Goal: Information Seeking & Learning: Learn about a topic

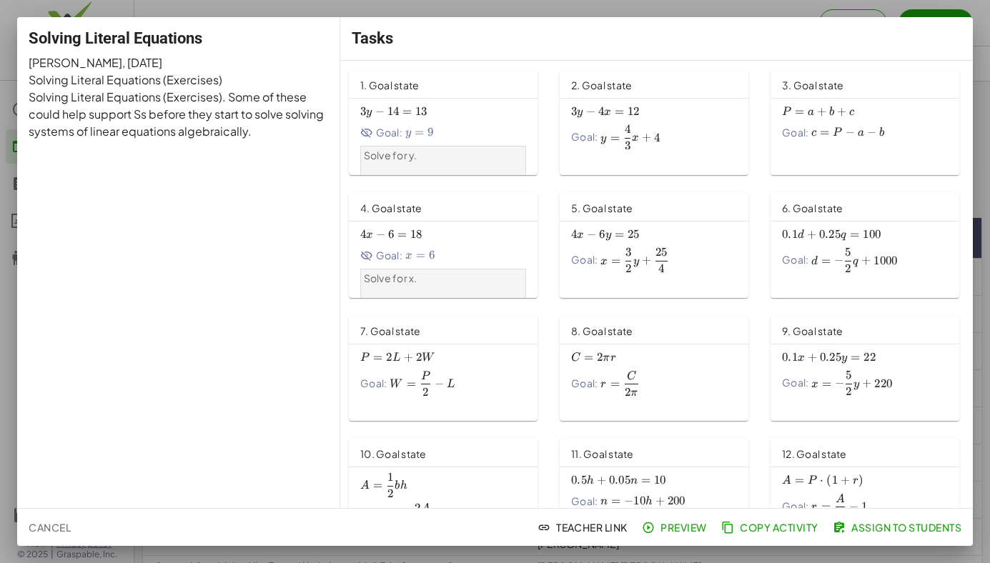
click at [386, 159] on p "Solve for y." at bounding box center [443, 156] width 159 height 14
click at [374, 134] on span "Goal:" at bounding box center [381, 132] width 42 height 15
click at [666, 115] on span "3 y − 4 x = 12 3y-4x=12 3 y − 4 x = 12" at bounding box center [654, 111] width 166 height 15
click at [65, 519] on button "Cancel" at bounding box center [50, 528] width 54 height 26
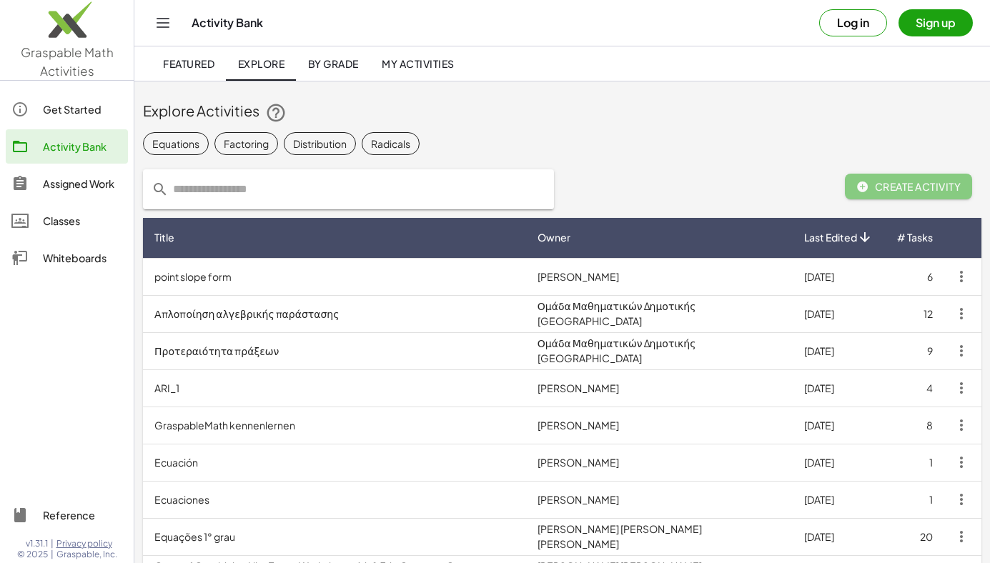
click at [228, 188] on input "text" at bounding box center [357, 189] width 377 height 40
click at [179, 136] on div "Equations" at bounding box center [175, 143] width 47 height 15
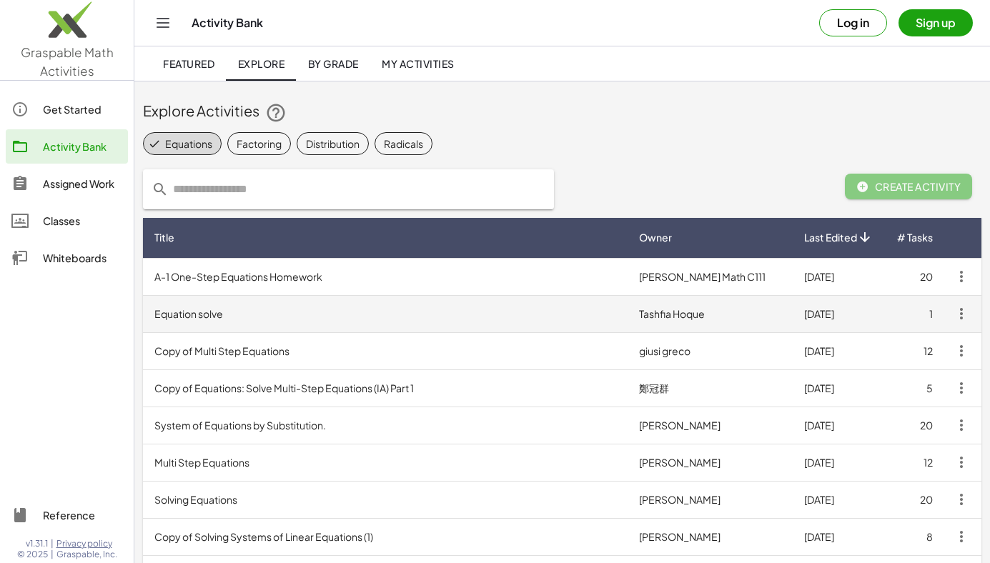
click at [214, 314] on td "Equation solve" at bounding box center [385, 313] width 485 height 37
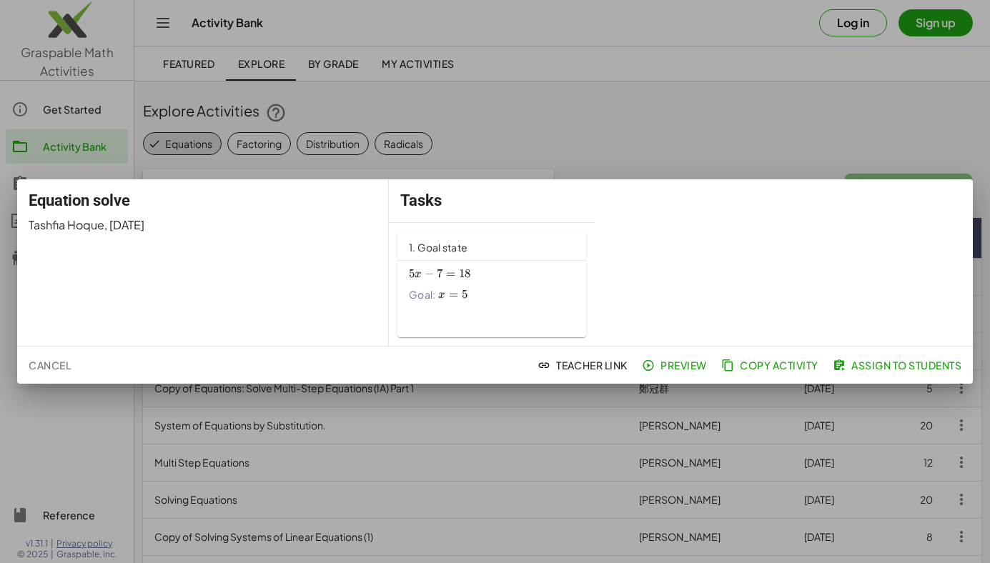
click at [517, 305] on div "5 x − 7 = 18 5x-7=18 5 x − 7 = 18 Goal: x = 5 x=5 x = 5" at bounding box center [491, 288] width 189 height 54
click at [622, 156] on div at bounding box center [495, 281] width 990 height 563
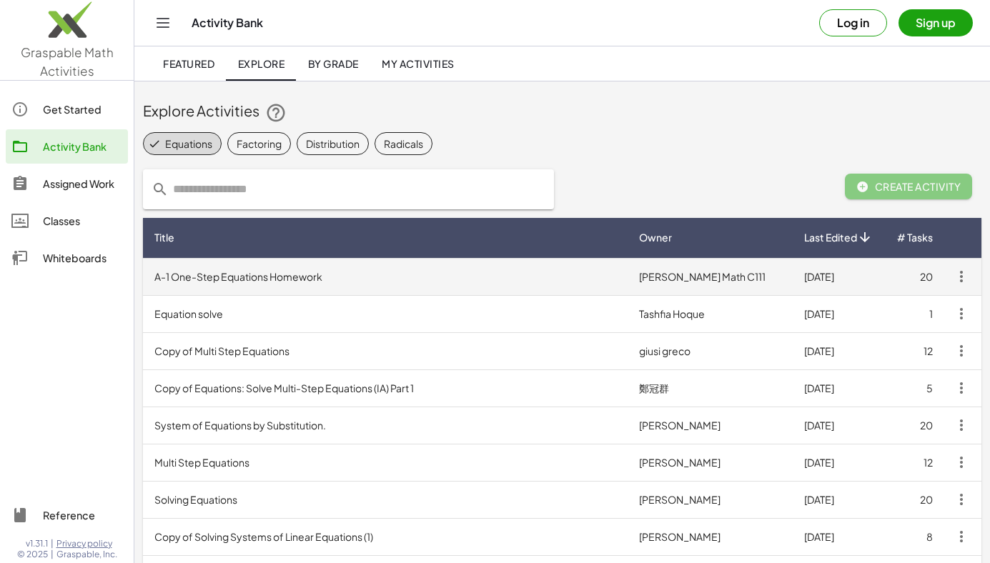
click at [367, 277] on td "A-1 One-Step Equations Homework" at bounding box center [385, 276] width 485 height 37
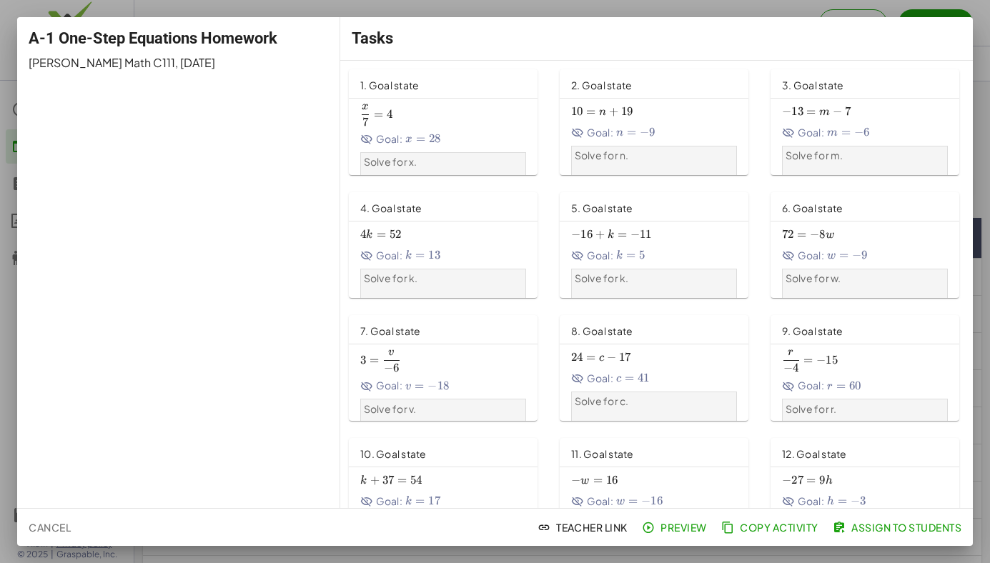
scroll to position [1, 0]
click at [300, 14] on div at bounding box center [495, 281] width 990 height 563
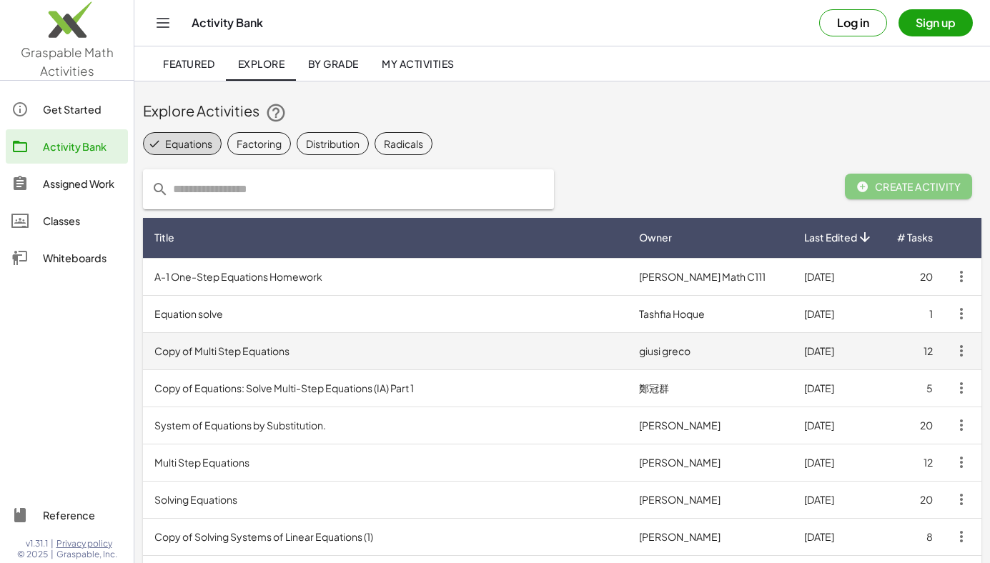
click at [213, 356] on td "Copy of Multi Step Equations" at bounding box center [385, 350] width 485 height 37
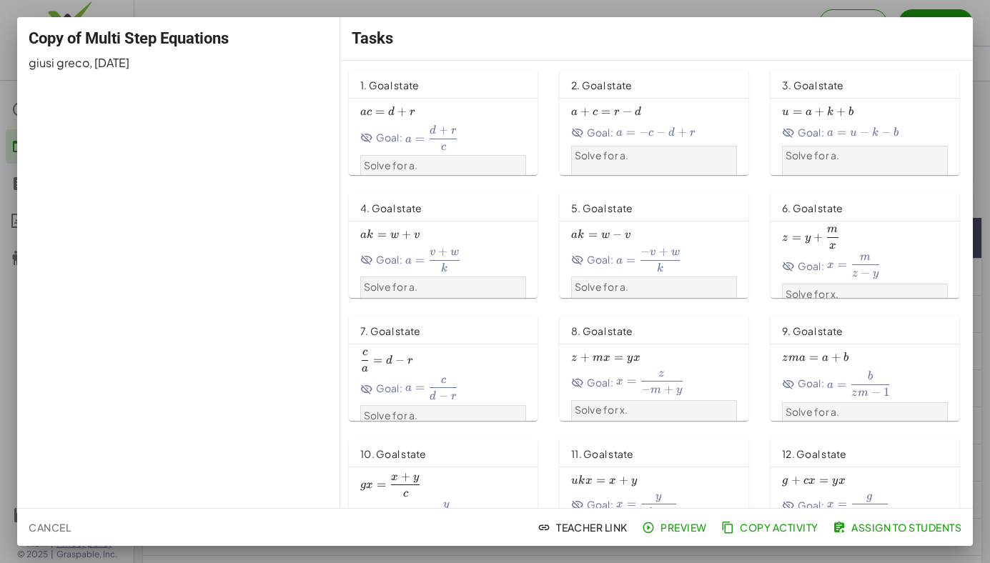
click at [375, 11] on div at bounding box center [495, 281] width 990 height 563
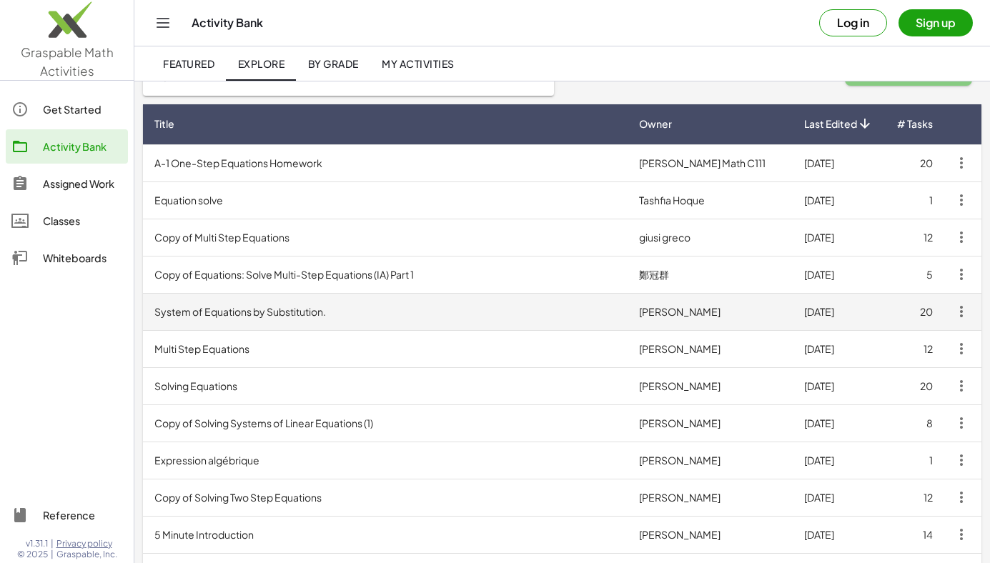
scroll to position [129, 0]
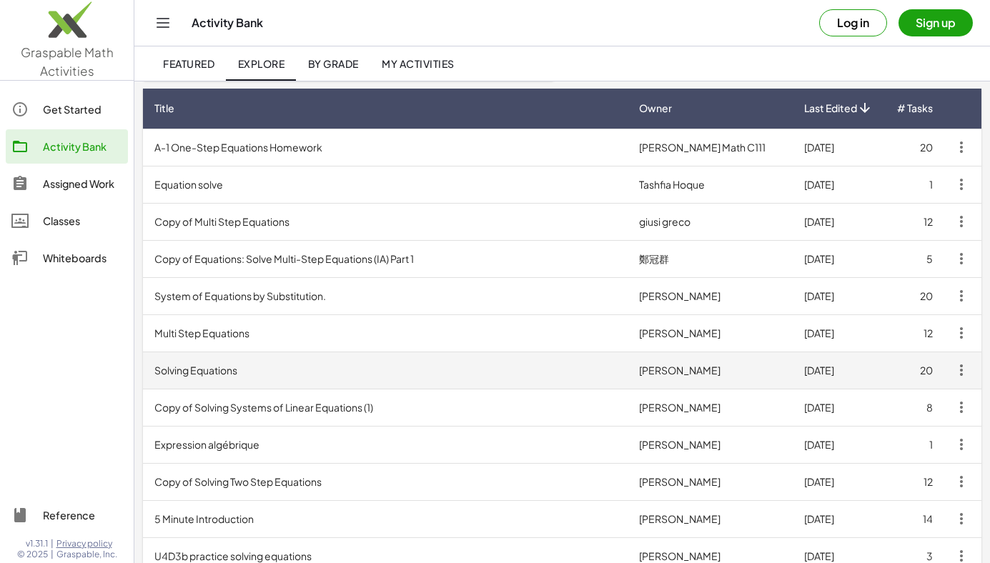
click at [297, 378] on td "Solving Equations" at bounding box center [385, 370] width 485 height 37
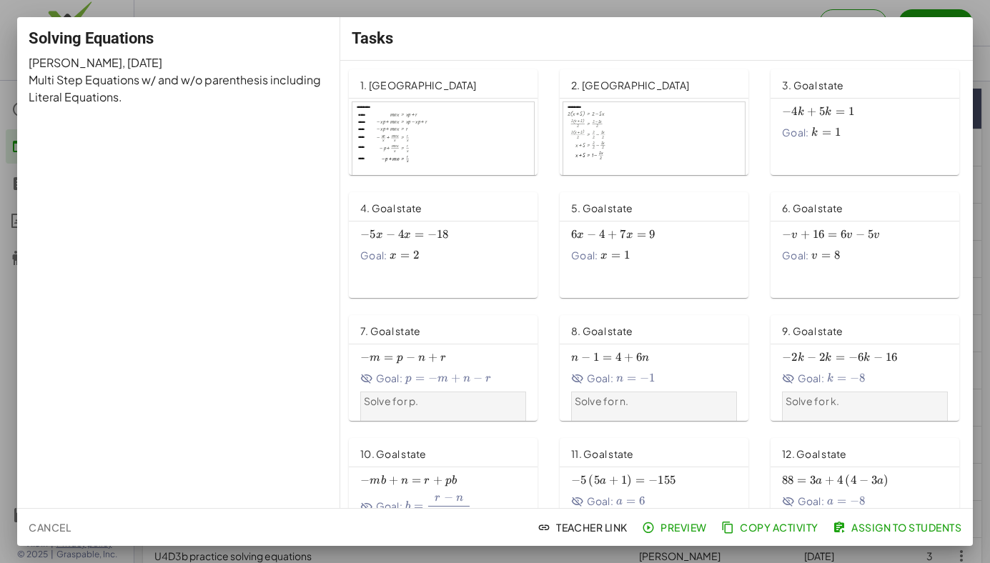
click at [515, 10] on div at bounding box center [495, 281] width 990 height 563
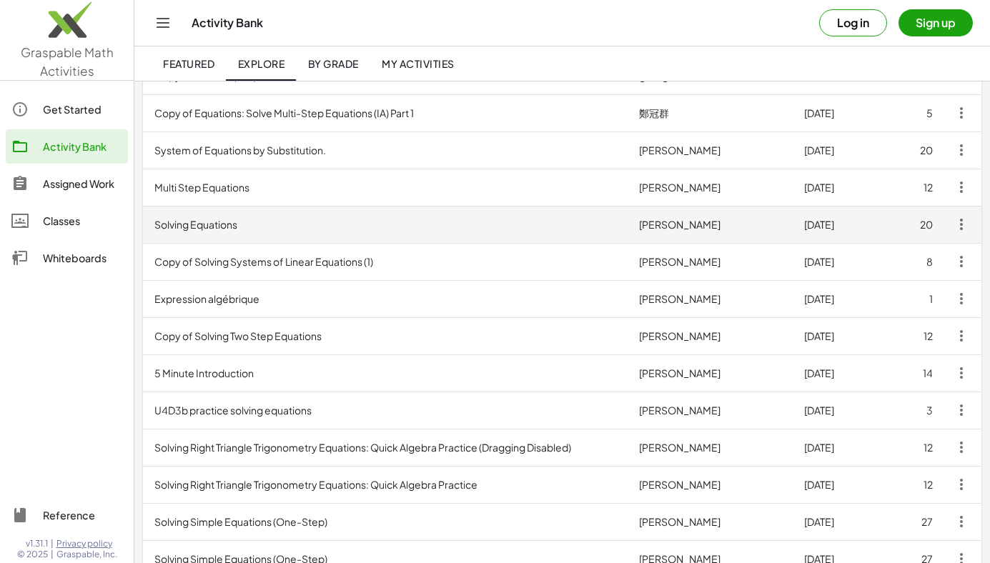
scroll to position [276, 0]
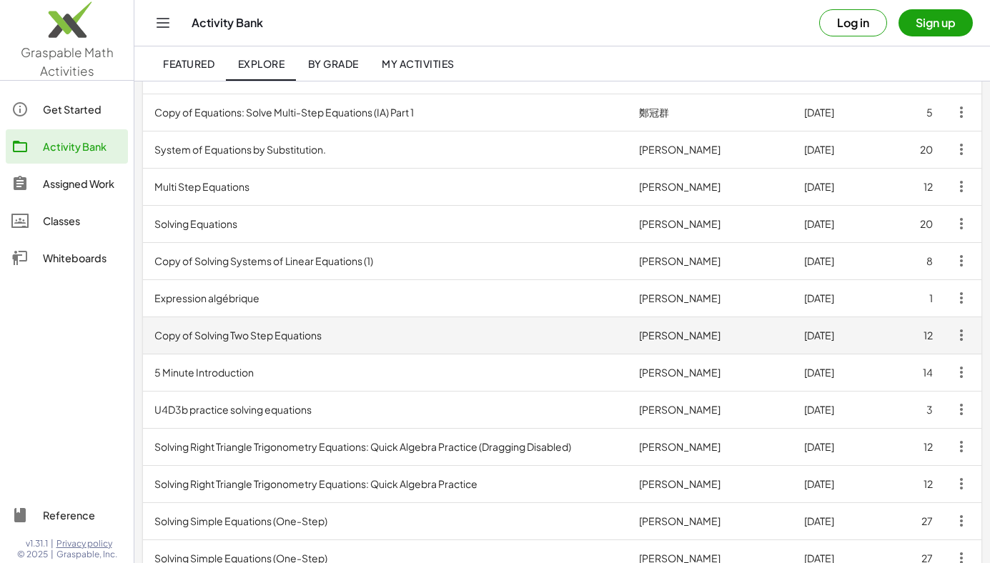
click at [317, 338] on td "Copy of Solving Two Step Equations" at bounding box center [385, 335] width 485 height 37
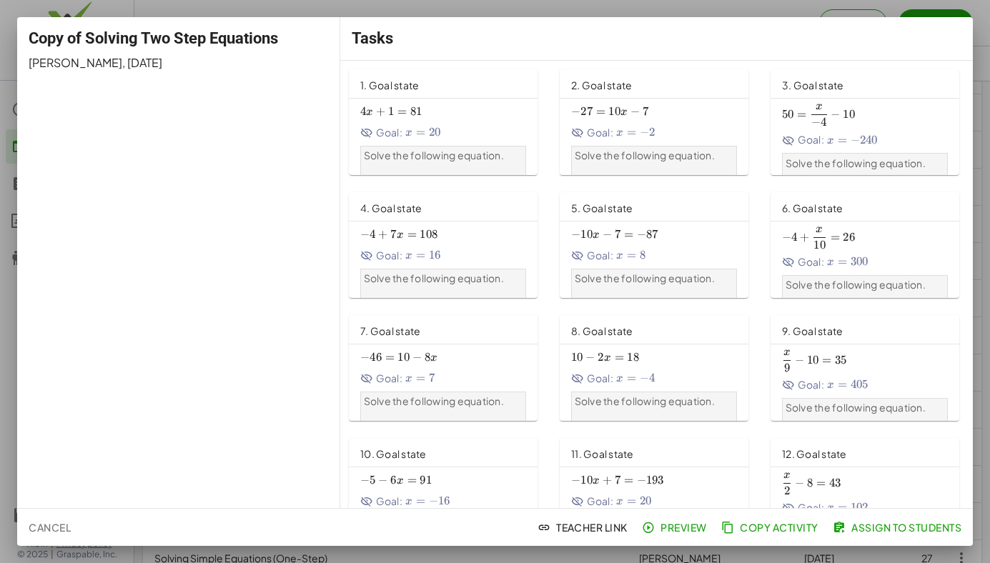
click at [458, 19] on div "Tasks" at bounding box center [656, 38] width 632 height 43
click at [459, 13] on div at bounding box center [495, 281] width 990 height 563
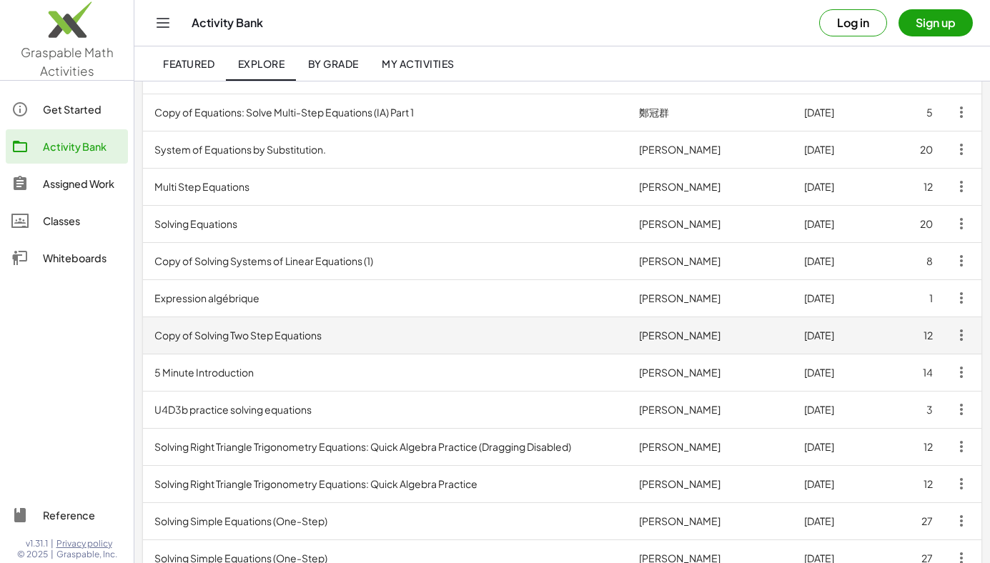
click at [302, 322] on td "Copy of Solving Two Step Equations" at bounding box center [385, 335] width 485 height 37
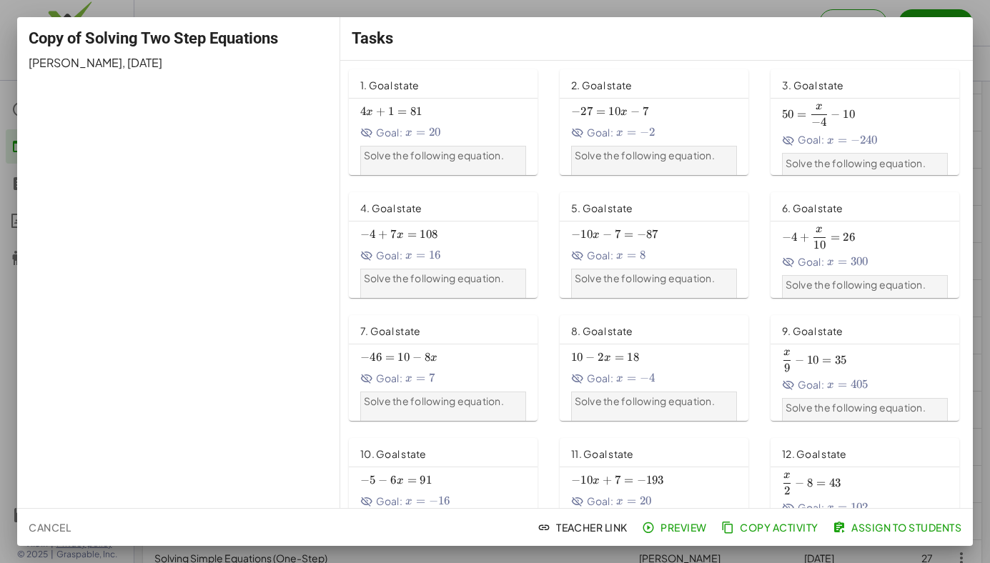
click at [365, 4] on div at bounding box center [495, 281] width 990 height 563
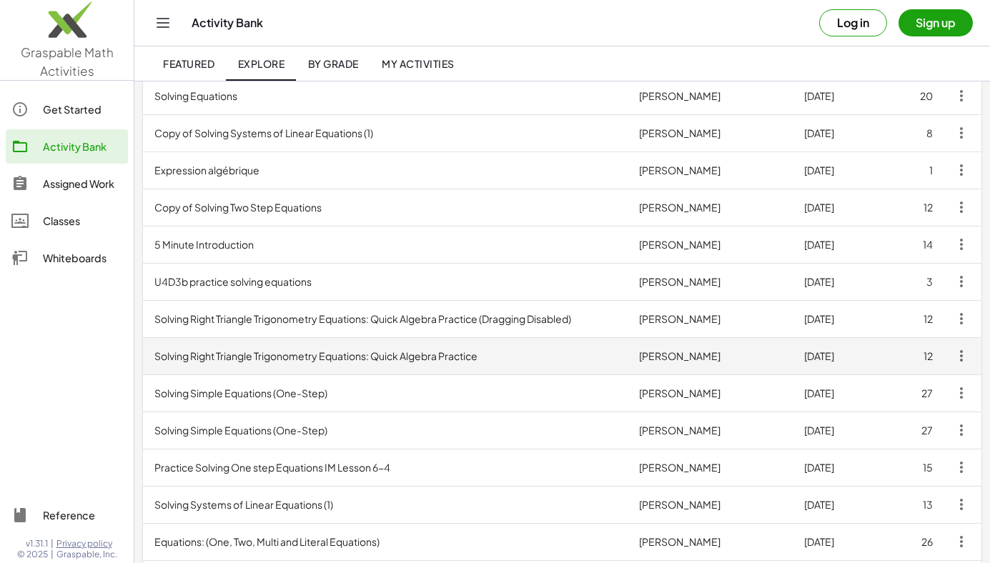
scroll to position [404, 0]
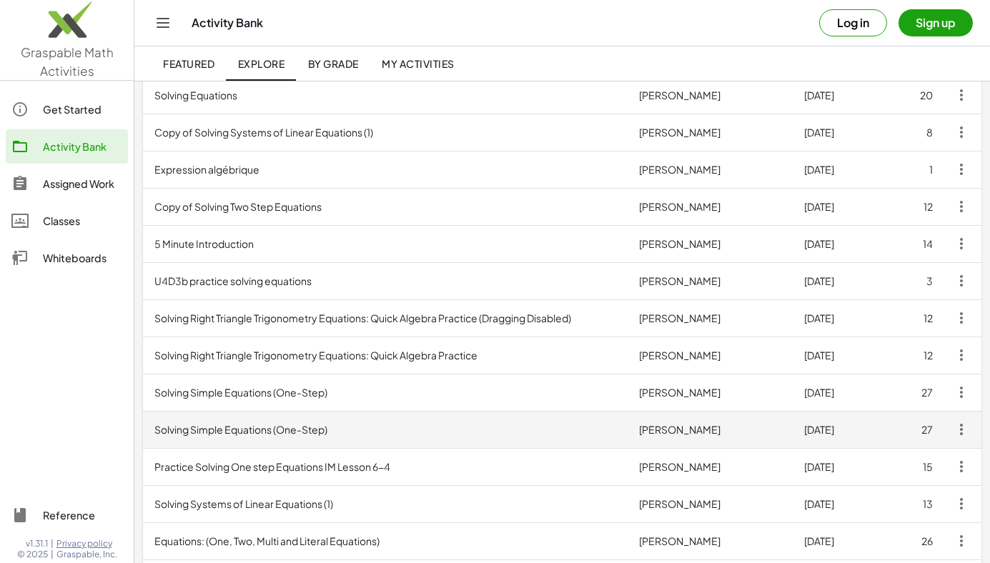
click at [290, 435] on td "Solving Simple Equations (One-Step)" at bounding box center [385, 429] width 485 height 37
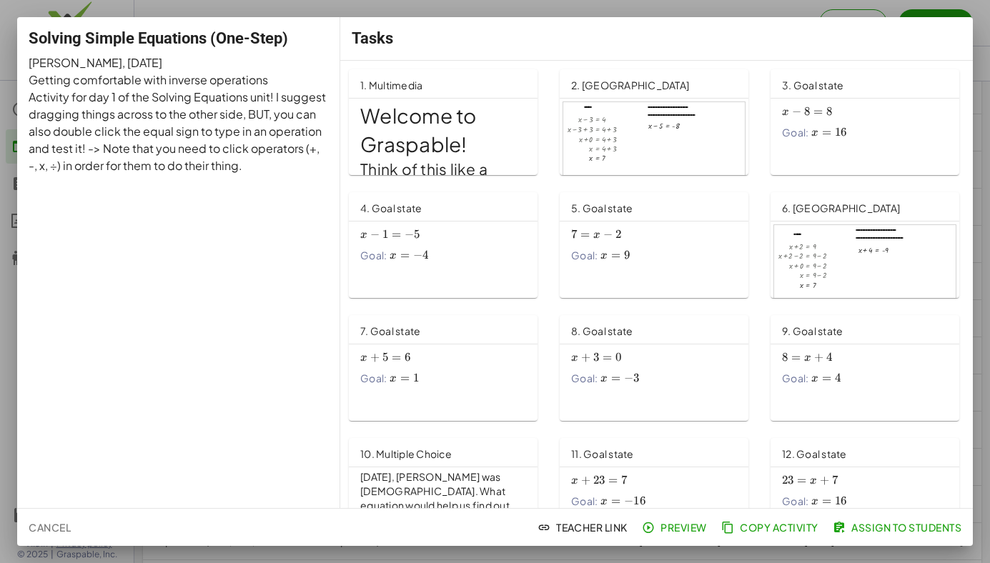
click at [392, 6] on div at bounding box center [495, 281] width 990 height 563
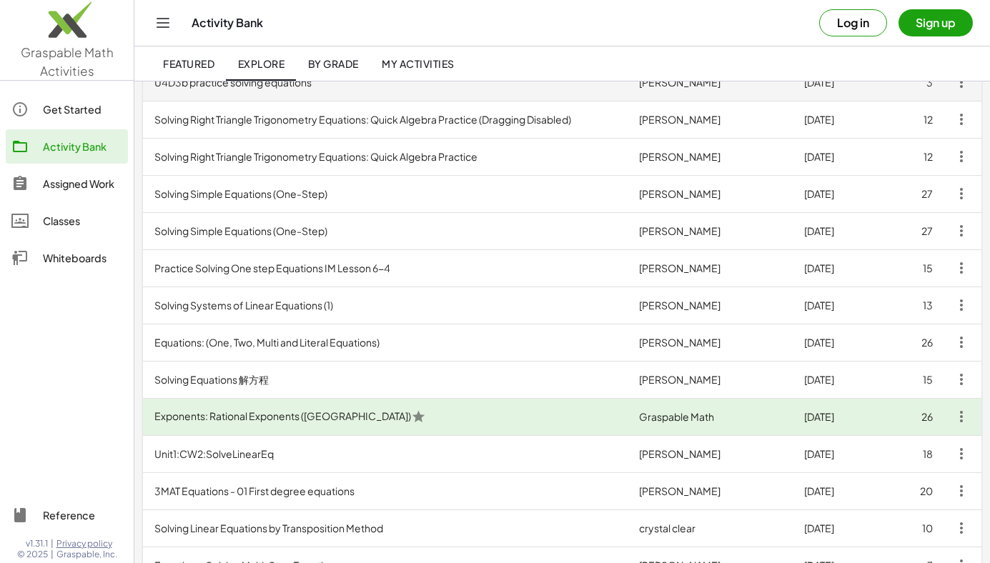
scroll to position [607, 0]
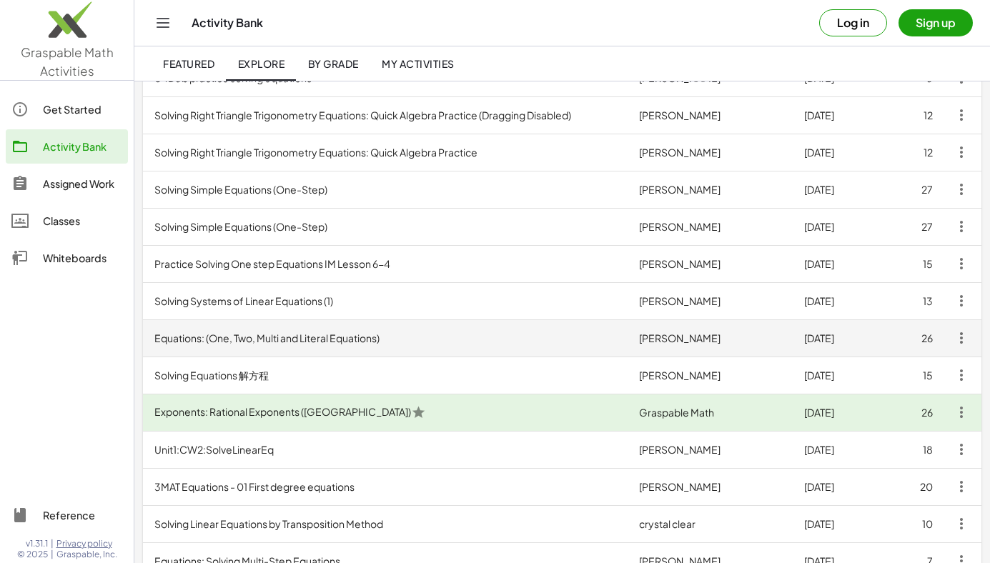
click at [333, 342] on td "Equations: (One, Two, Multi and Literal Equations)" at bounding box center [385, 337] width 485 height 37
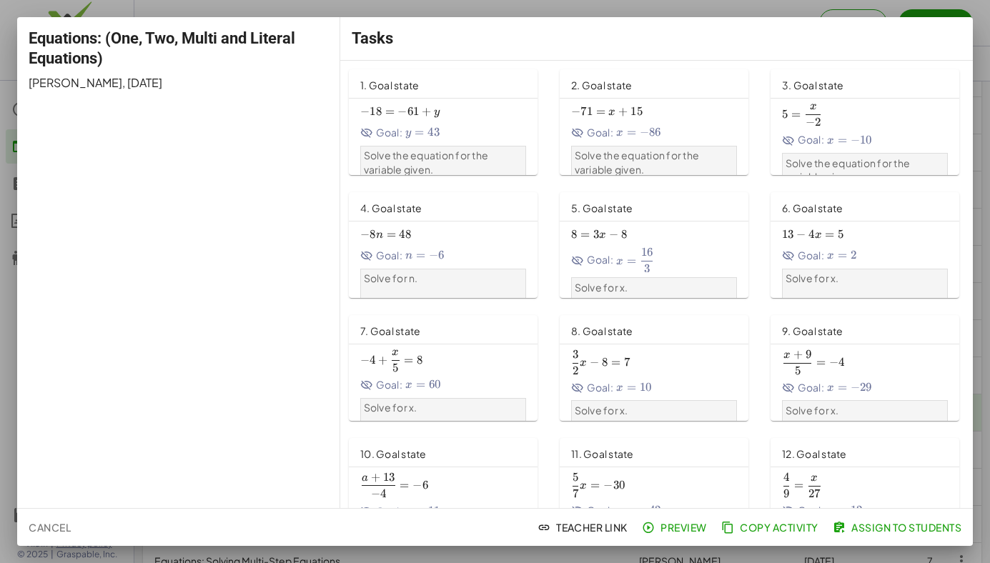
click at [356, 7] on div at bounding box center [495, 281] width 990 height 563
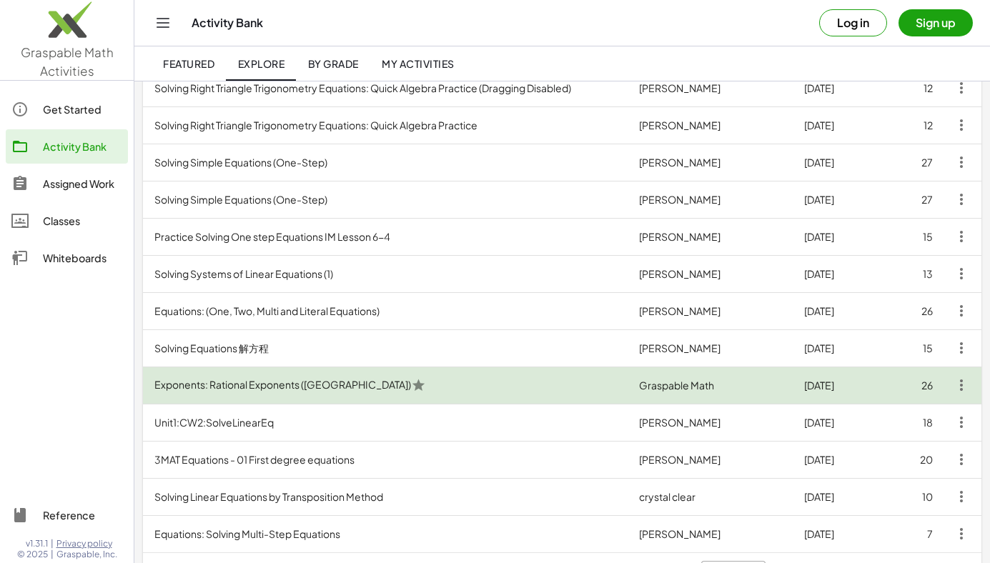
scroll to position [677, 0]
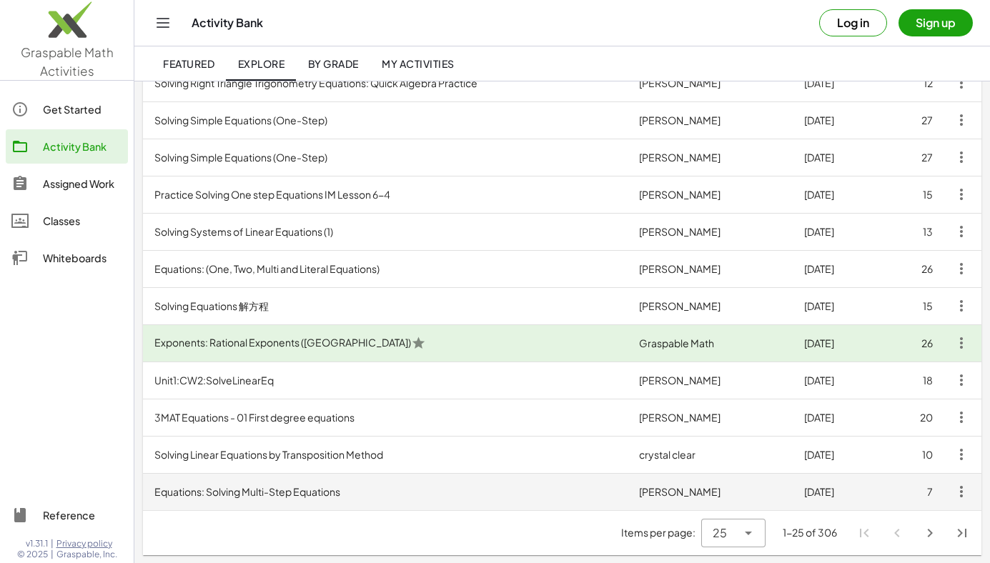
click at [267, 480] on td "Equations: Solving Multi-Step Equations" at bounding box center [385, 491] width 485 height 37
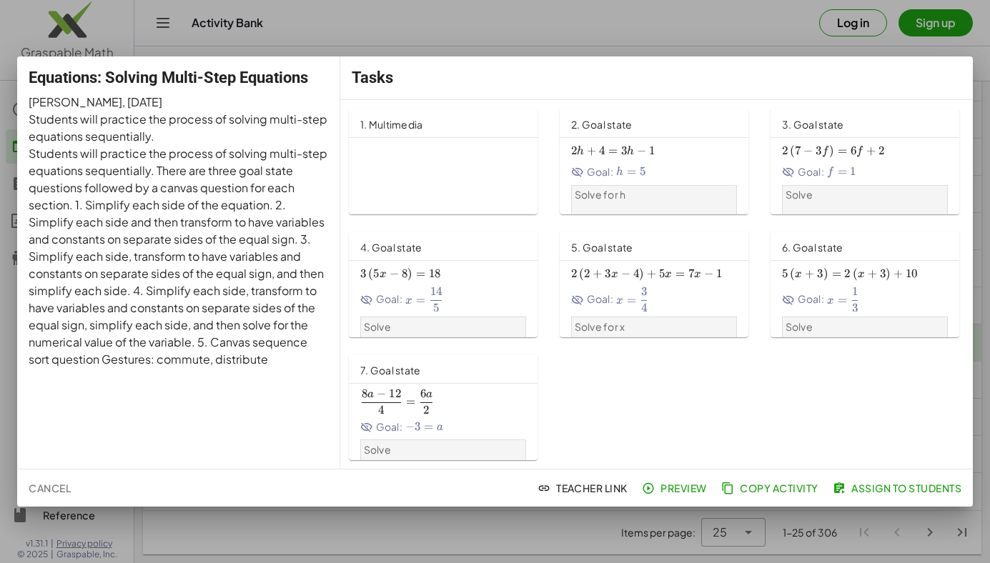
click at [427, 39] on div at bounding box center [495, 281] width 990 height 563
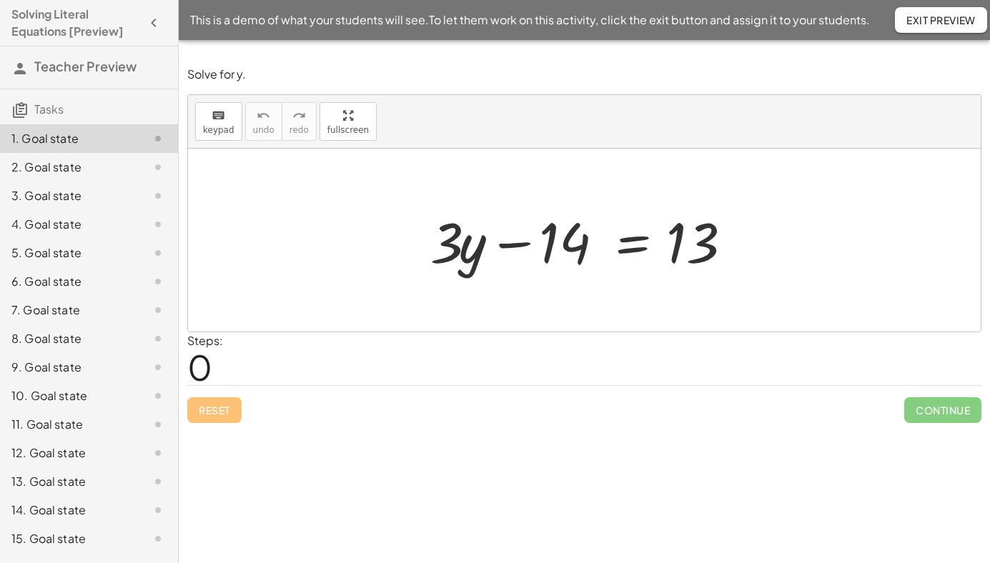
click at [423, 434] on div "Solve for y. keyboard keypad undo undo redo redo fullscreen + · 3 · y − 14 = 13…" at bounding box center [584, 301] width 811 height 523
click at [529, 249] on div at bounding box center [589, 241] width 332 height 74
click at [517, 245] on div at bounding box center [589, 241] width 332 height 74
click at [558, 249] on div at bounding box center [589, 241] width 332 height 74
drag, startPoint x: 549, startPoint y: 249, endPoint x: 760, endPoint y: 242, distance: 211.0
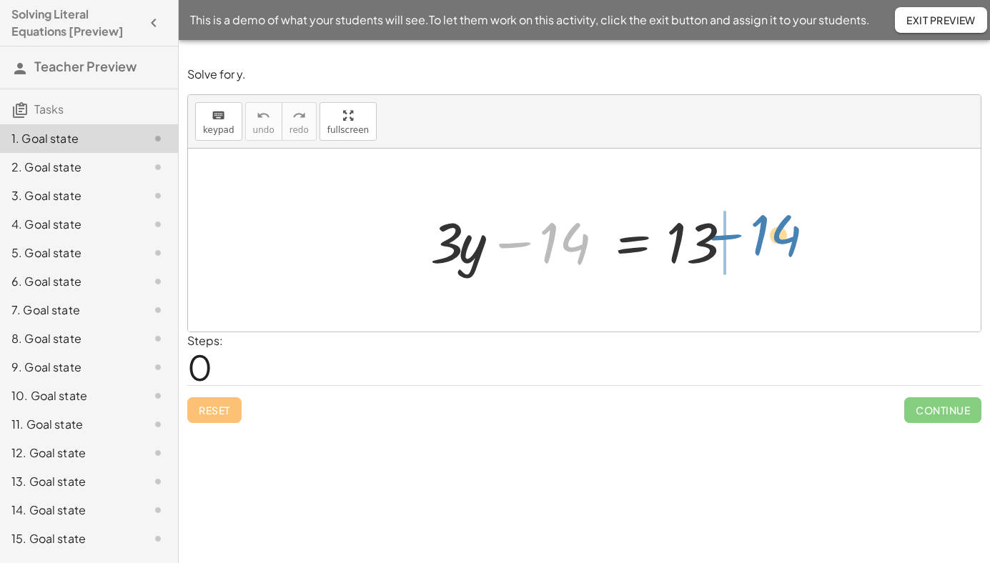
click at [760, 242] on div "− 14 + · 3 · y − 14 = 13" at bounding box center [584, 240] width 793 height 183
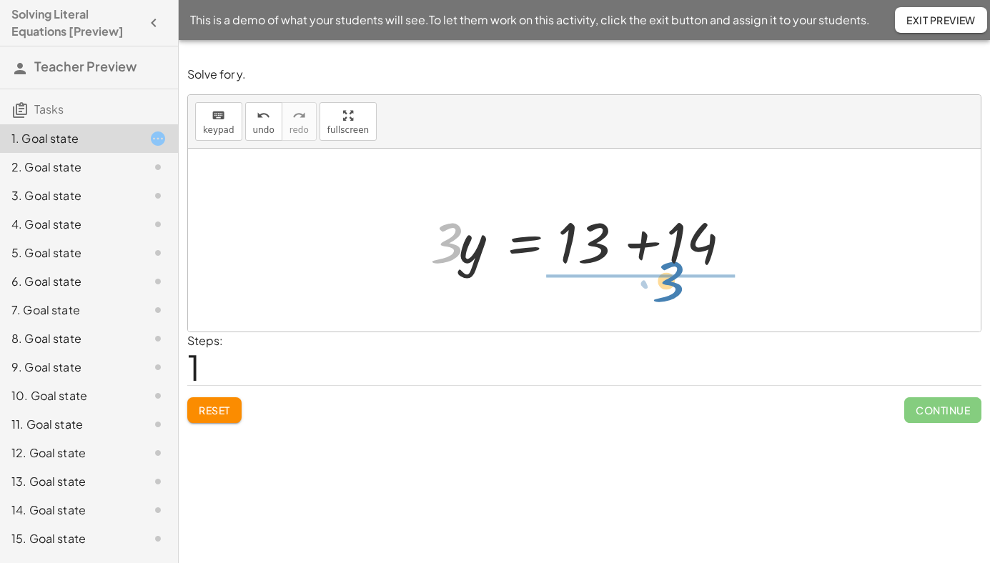
drag, startPoint x: 445, startPoint y: 244, endPoint x: 669, endPoint y: 282, distance: 227.7
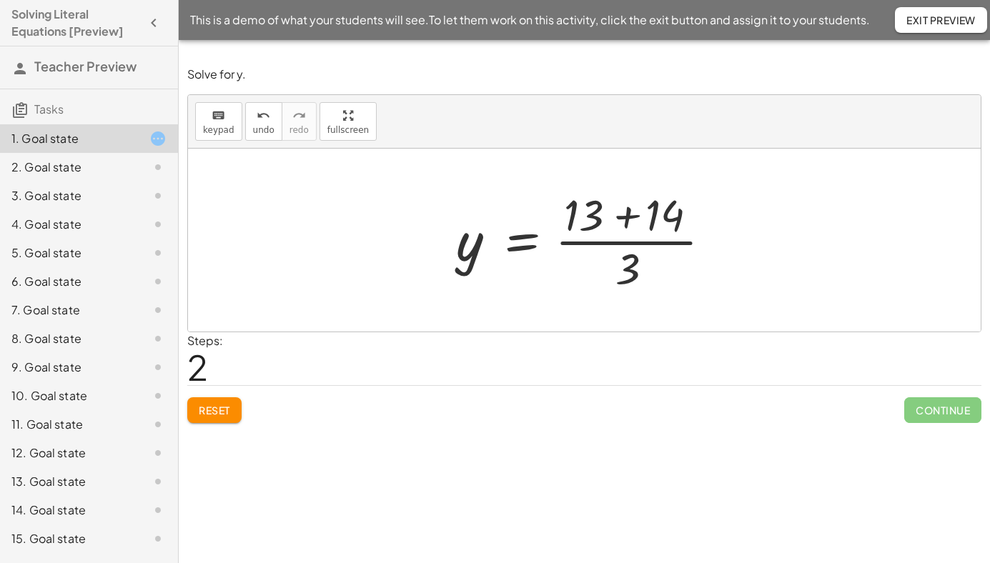
click at [927, 19] on span "Exit Preview" at bounding box center [940, 20] width 69 height 13
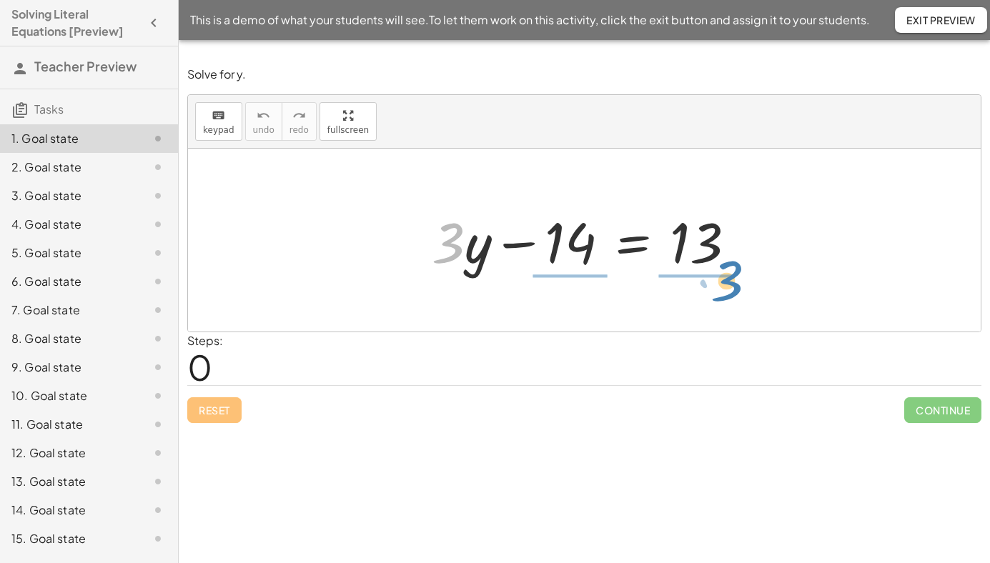
drag, startPoint x: 447, startPoint y: 242, endPoint x: 727, endPoint y: 279, distance: 281.9
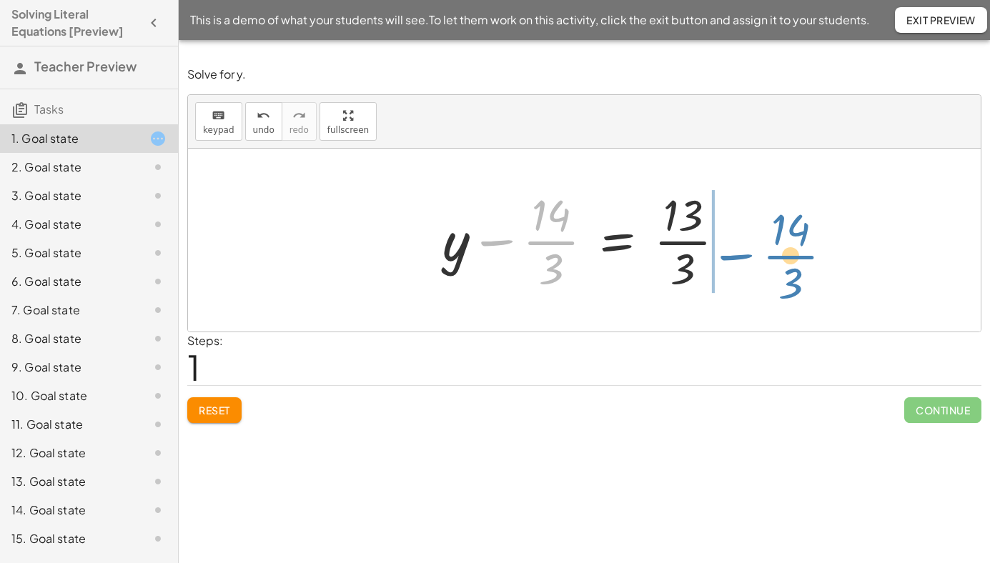
drag, startPoint x: 547, startPoint y: 244, endPoint x: 787, endPoint y: 258, distance: 239.8
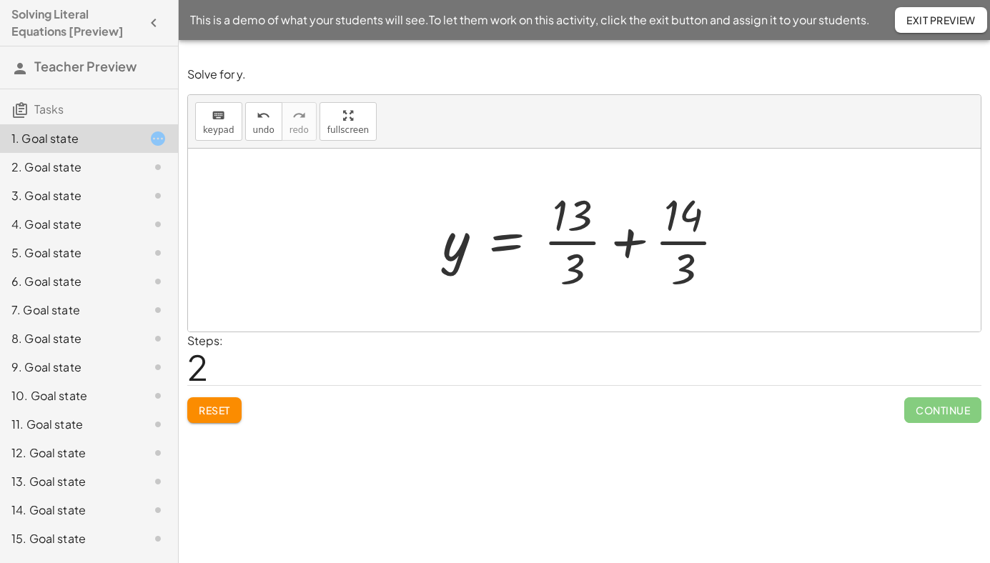
click at [958, 19] on span "Exit Preview" at bounding box center [940, 20] width 69 height 13
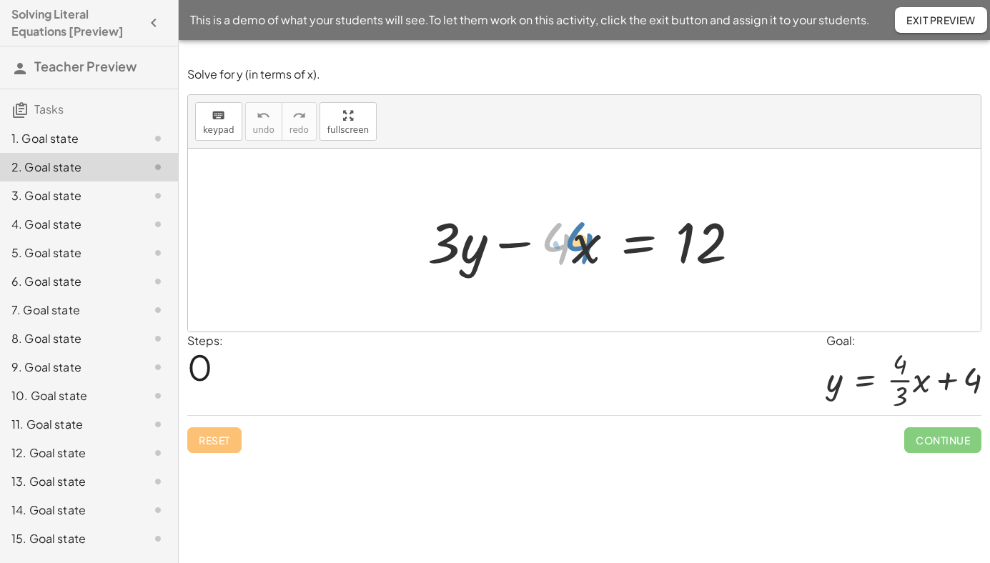
drag, startPoint x: 547, startPoint y: 249, endPoint x: 526, endPoint y: 248, distance: 20.8
click at [526, 249] on div at bounding box center [589, 241] width 338 height 74
drag, startPoint x: 582, startPoint y: 251, endPoint x: 620, endPoint y: 251, distance: 38.6
click at [622, 251] on div at bounding box center [589, 241] width 338 height 74
drag, startPoint x: 519, startPoint y: 246, endPoint x: 785, endPoint y: 245, distance: 265.9
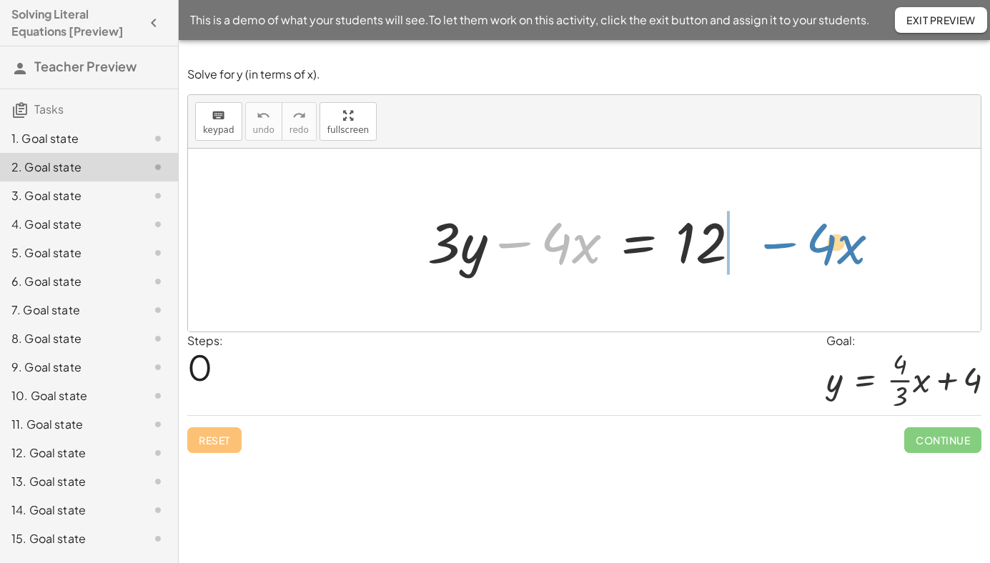
click at [785, 245] on div "− · 4 · x + · 3 · y − · 4 · x = 12" at bounding box center [584, 240] width 793 height 183
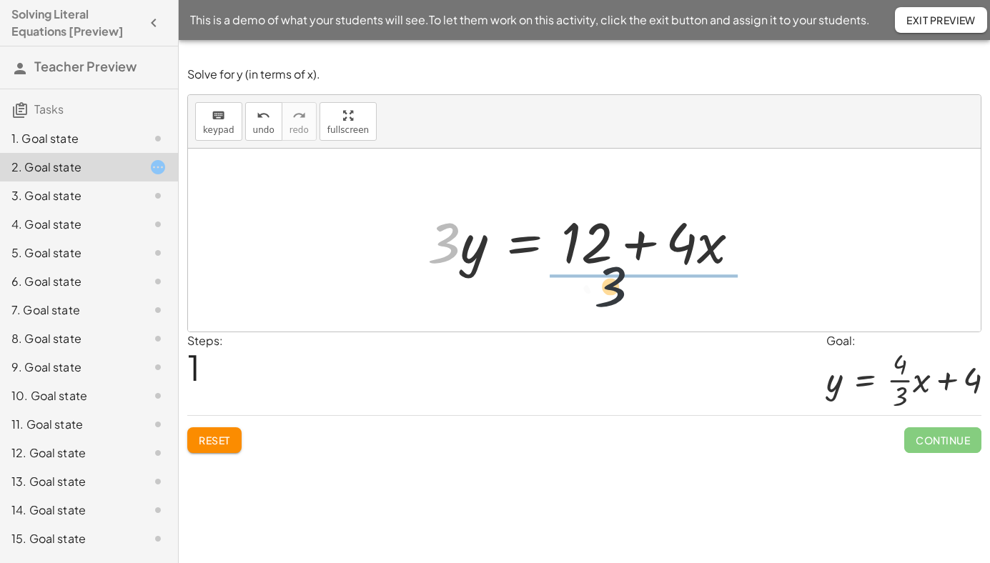
drag, startPoint x: 446, startPoint y: 239, endPoint x: 670, endPoint y: 287, distance: 229.3
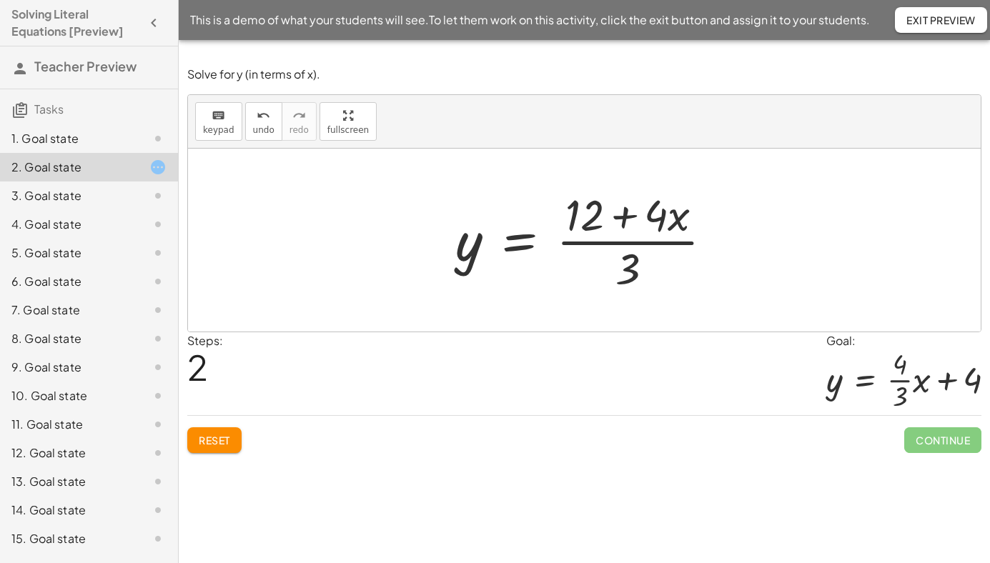
click at [915, 24] on span "Exit Preview" at bounding box center [940, 20] width 69 height 13
